Goal: Transaction & Acquisition: Subscribe to service/newsletter

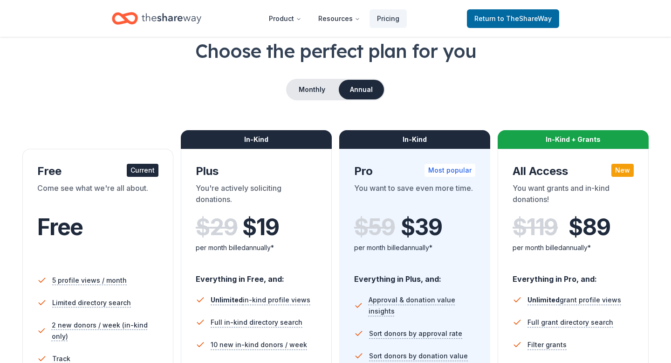
scroll to position [54, 0]
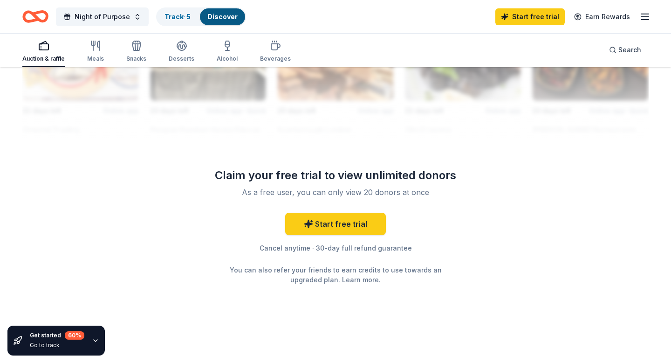
scroll to position [870, 0]
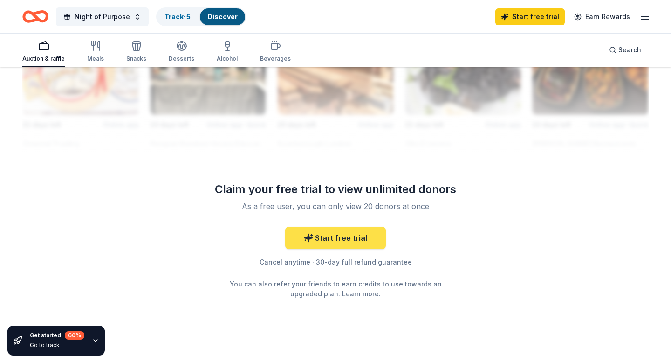
click at [322, 242] on link "Start free trial" at bounding box center [335, 238] width 101 height 22
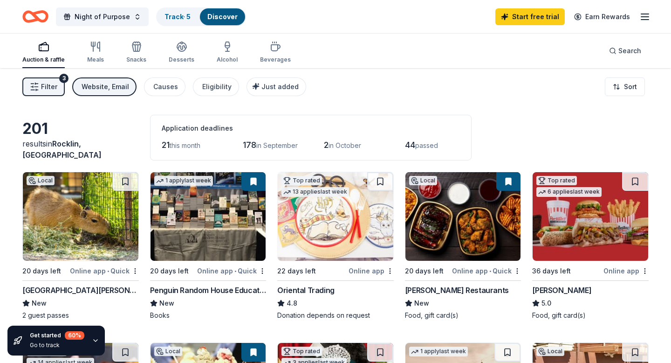
drag, startPoint x: 202, startPoint y: 146, endPoint x: 142, endPoint y: 147, distance: 59.7
click at [142, 147] on div "201 results in Rocklin, CA Application deadlines 21 this month 178 in September…" at bounding box center [335, 138] width 627 height 46
drag, startPoint x: 241, startPoint y: 141, endPoint x: 313, endPoint y: 141, distance: 71.8
click at [313, 141] on div "21 this month 178 in September 2 in October 44 passed" at bounding box center [311, 145] width 298 height 15
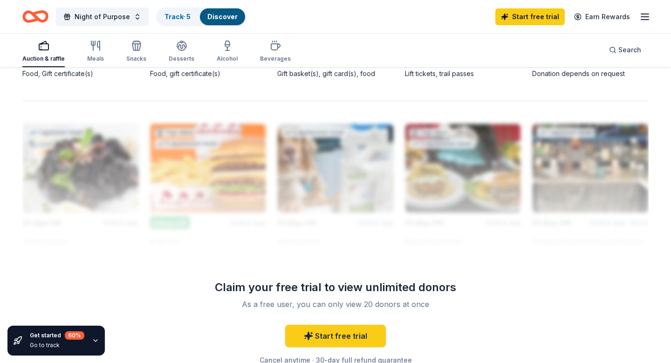
scroll to position [884, 0]
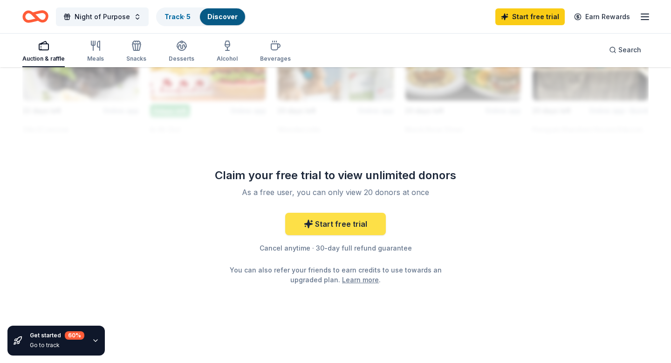
click at [310, 231] on link "Start free trial" at bounding box center [335, 224] width 101 height 22
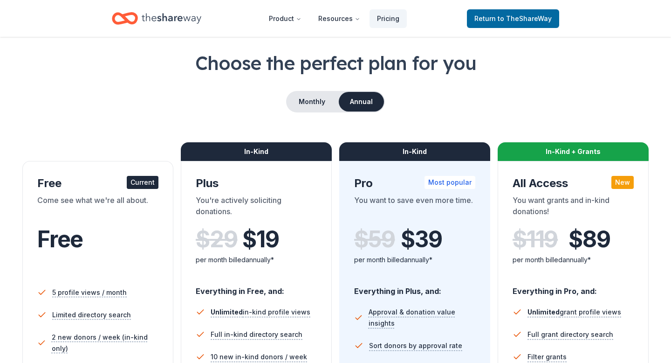
scroll to position [56, 0]
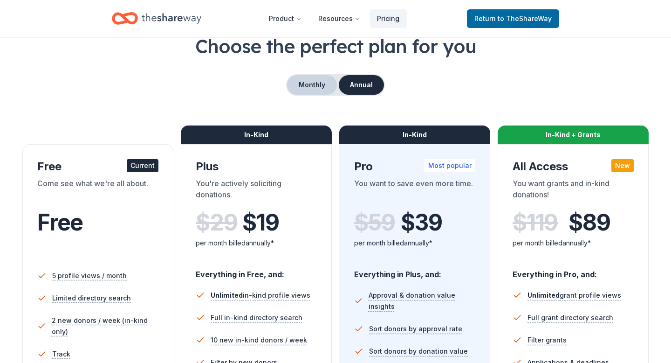
click at [327, 89] on button "Monthly" at bounding box center [312, 85] width 50 height 20
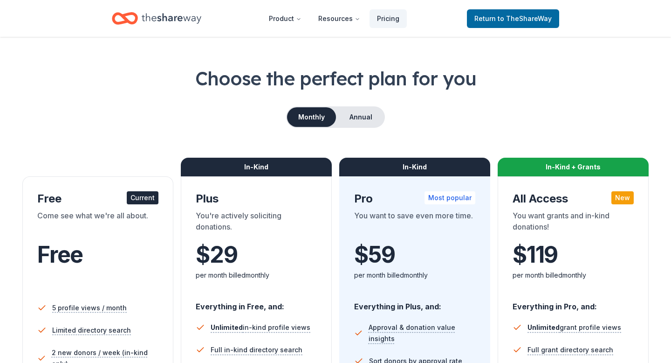
scroll to position [22, 0]
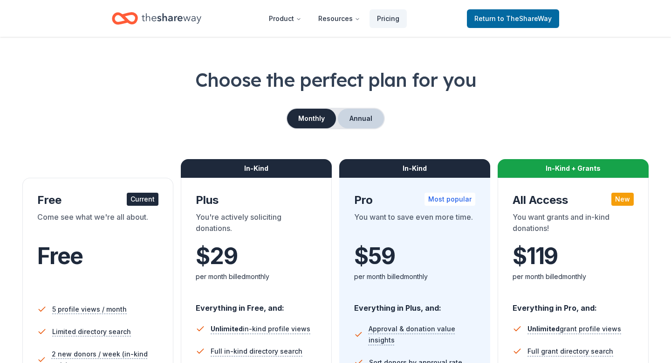
click at [363, 124] on button "Annual" at bounding box center [361, 119] width 46 height 20
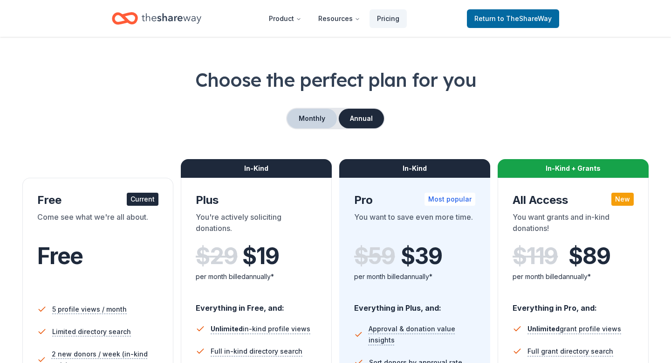
click at [305, 110] on button "Monthly" at bounding box center [312, 119] width 50 height 20
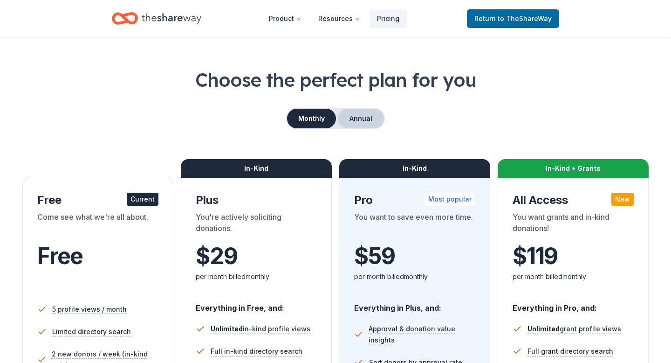
click at [358, 113] on button "Annual" at bounding box center [361, 119] width 46 height 20
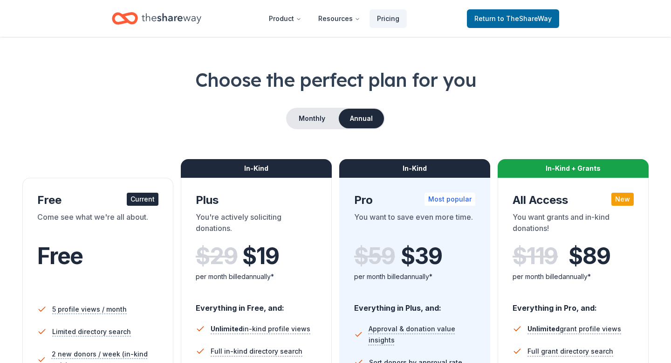
scroll to position [26, 0]
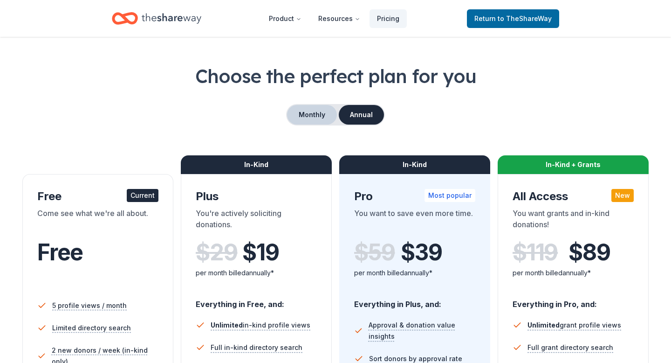
click at [297, 110] on button "Monthly" at bounding box center [312, 115] width 50 height 20
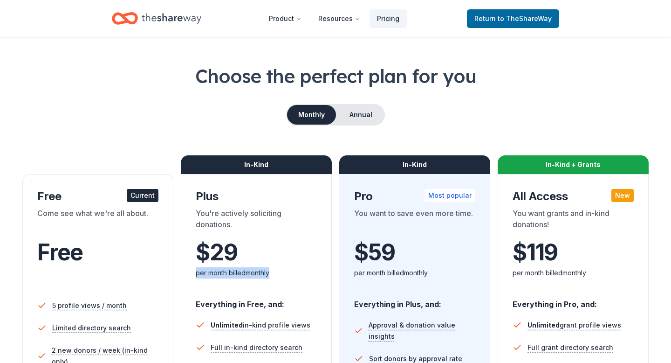
drag, startPoint x: 282, startPoint y: 277, endPoint x: 185, endPoint y: 276, distance: 97.0
click at [184, 276] on div "In-Kind Plus You're actively soliciting donations. $ 29 $ per month billed mont…" at bounding box center [256, 365] width 151 height 382
click at [352, 115] on button "Annual" at bounding box center [361, 115] width 46 height 20
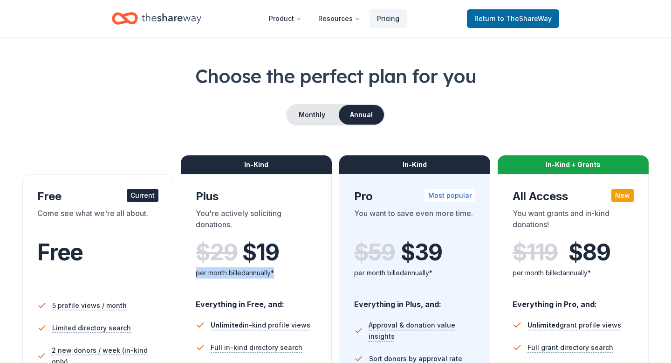
drag, startPoint x: 276, startPoint y: 272, endPoint x: 193, endPoint y: 272, distance: 83.9
click at [193, 272] on div "In-Kind Plus You're actively soliciting donations. $ 29 $ 19 per month billed a…" at bounding box center [256, 365] width 151 height 382
click at [294, 116] on button "Monthly" at bounding box center [312, 115] width 50 height 20
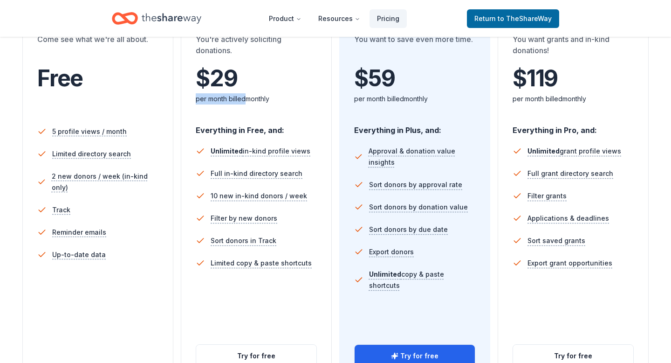
scroll to position [184, 0]
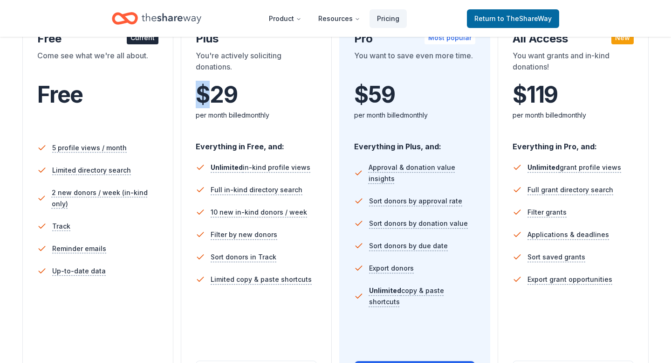
drag, startPoint x: 248, startPoint y: 103, endPoint x: 208, endPoint y: 104, distance: 39.6
click at [208, 104] on div "$ 29 $" at bounding box center [256, 95] width 121 height 26
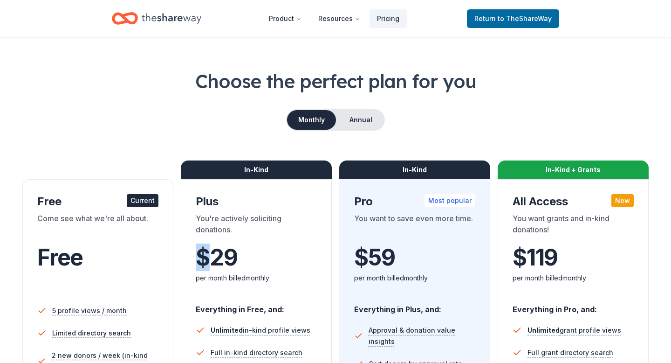
scroll to position [0, 0]
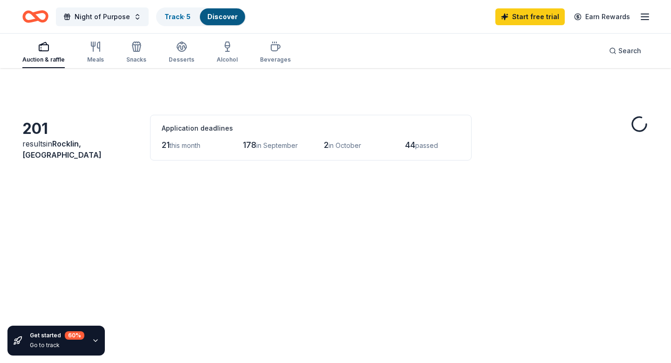
scroll to position [884, 0]
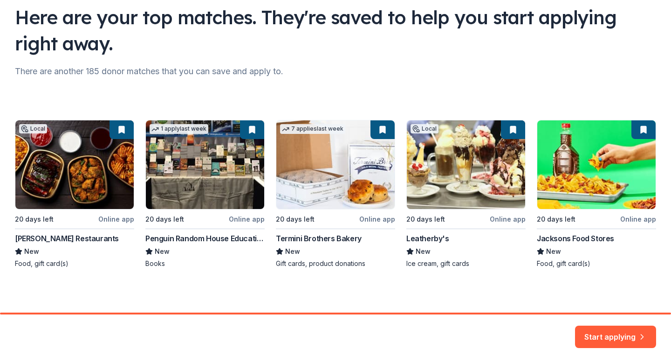
scroll to position [70, 0]
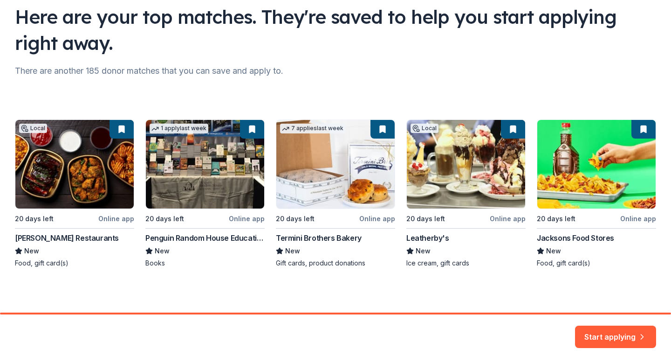
click at [199, 177] on div "Local 20 days left Online app [PERSON_NAME] Restaurants New Food, gift card(s) …" at bounding box center [335, 193] width 641 height 148
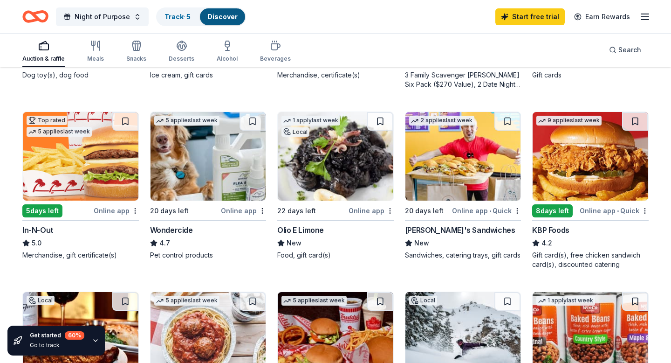
scroll to position [410, 0]
